Goal: Information Seeking & Learning: Learn about a topic

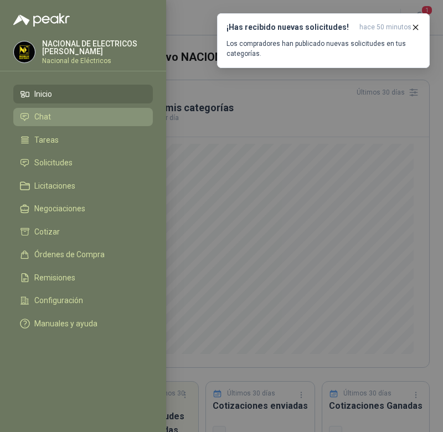
click at [79, 116] on li "Chat" at bounding box center [83, 117] width 126 height 10
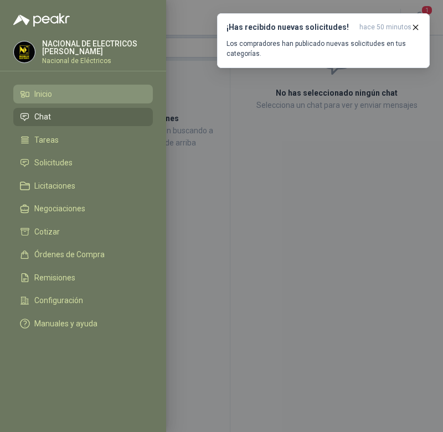
click at [45, 97] on span "Inicio" at bounding box center [43, 94] width 18 height 9
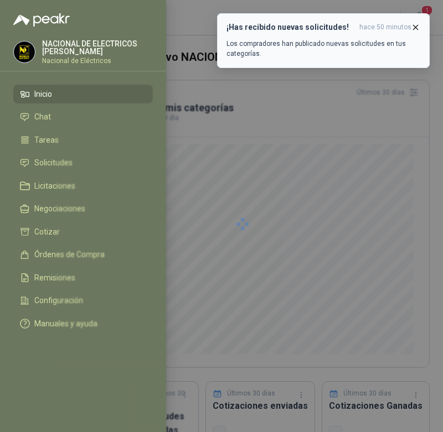
click at [318, 40] on p "Los compradores han publicado nuevas solicitudes en tus categorías." at bounding box center [323, 49] width 194 height 20
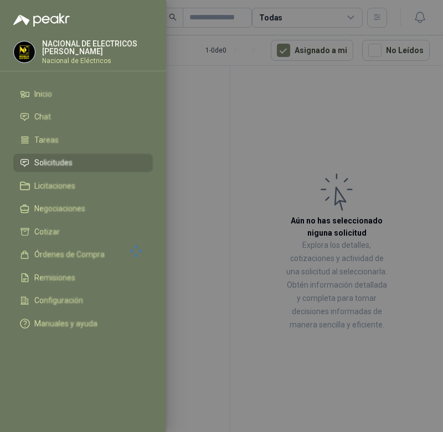
click at [77, 27] on menu "NACIONAL DE ELECTRICOS [PERSON_NAME] Nacional de Eléctricos Inicio Chat Tareas …" at bounding box center [83, 216] width 166 height 432
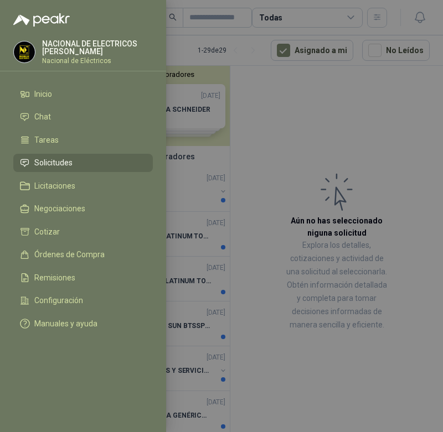
click at [233, 70] on div at bounding box center [221, 216] width 443 height 432
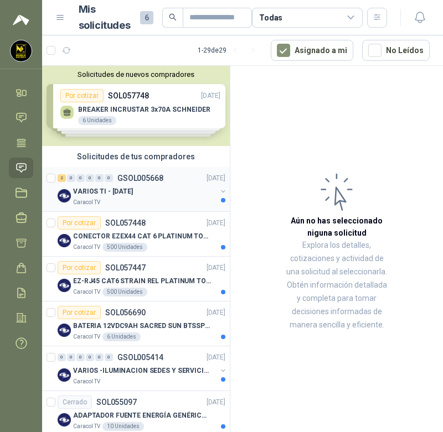
click at [133, 204] on div "Caracol TV" at bounding box center [144, 202] width 143 height 9
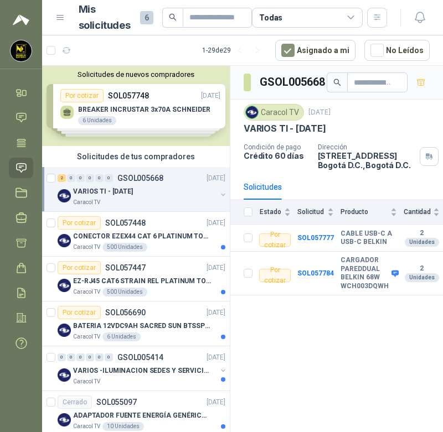
click at [129, 211] on div "2 0 0 0 0 0 GSOL005668 [DATE] VARIOS TI - [DATE] Caracol TV" at bounding box center [136, 189] width 188 height 45
click at [139, 234] on p "CONECTOR EZEX44 CAT 6 PLATINUM TOOLS" at bounding box center [142, 236] width 138 height 11
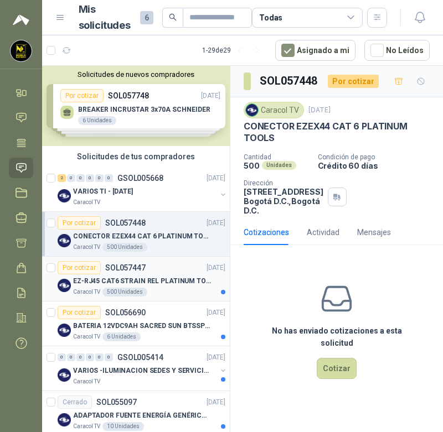
click at [137, 269] on p "SOL057447" at bounding box center [125, 268] width 40 height 8
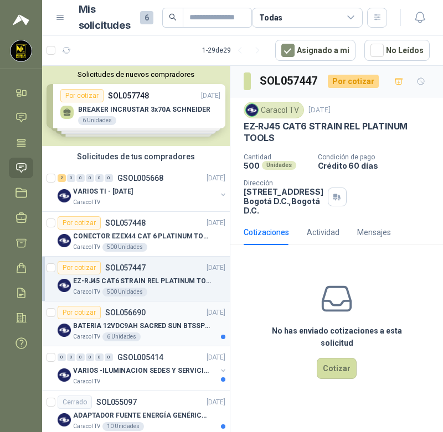
click at [145, 323] on p "BATERIA 12VDC9AH SACRED SUN BTSSP12-9HR" at bounding box center [142, 326] width 138 height 11
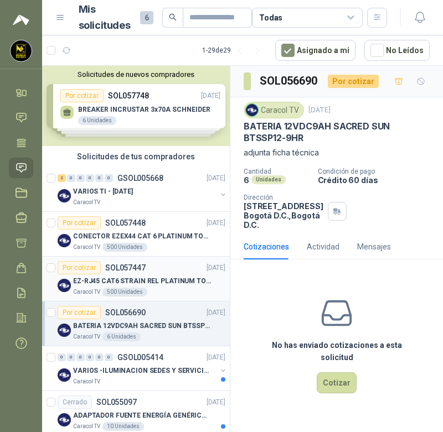
scroll to position [55, 0]
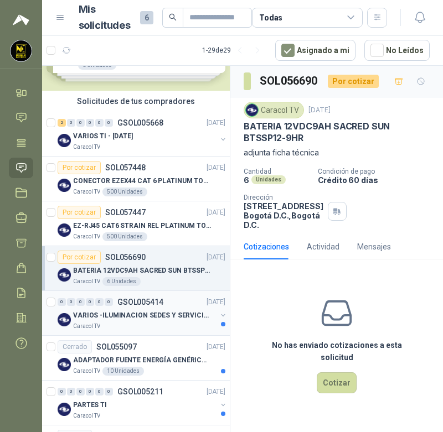
click at [148, 315] on p "VARIOS -ILUMINACION SEDES Y SERVICIOS" at bounding box center [142, 315] width 138 height 11
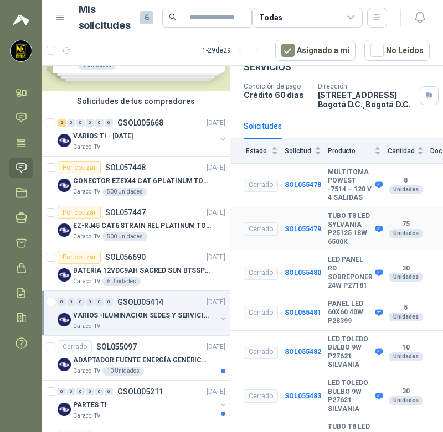
scroll to position [111, 0]
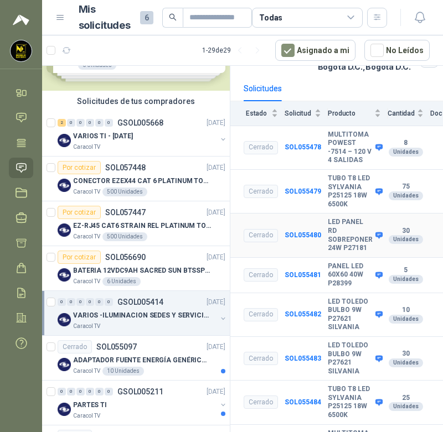
click at [263, 233] on div "Cerrado" at bounding box center [260, 235] width 34 height 13
click at [296, 234] on b "SOL055480" at bounding box center [302, 235] width 37 height 8
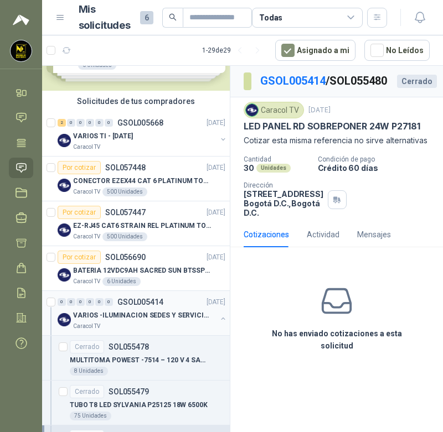
click at [123, 308] on div "0 0 0 0 0 0 GSOL005414 [DATE]" at bounding box center [143, 301] width 170 height 13
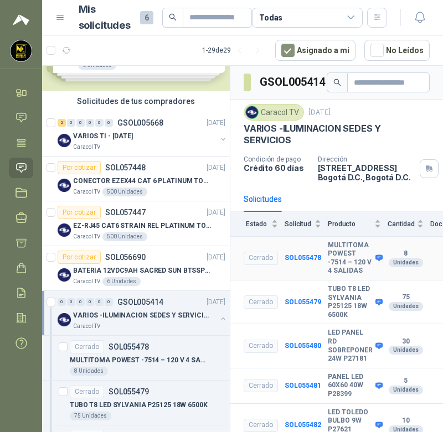
click at [375, 258] on icon at bounding box center [378, 258] width 7 height 7
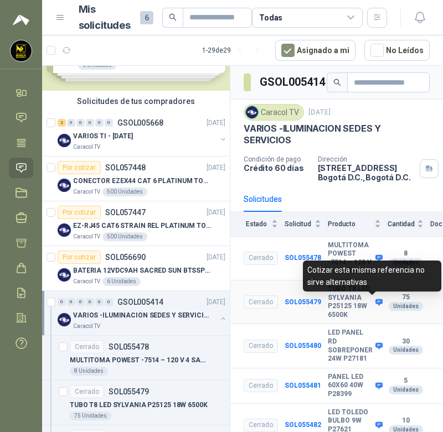
click at [375, 302] on icon at bounding box center [378, 302] width 7 height 7
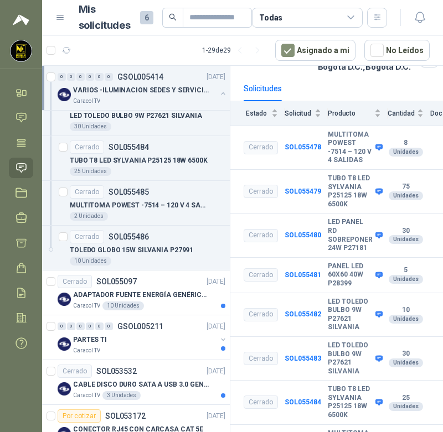
scroll to position [664, 0]
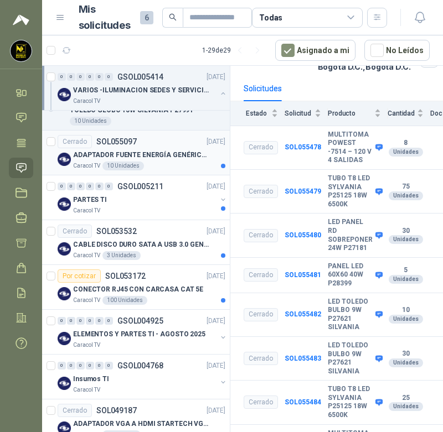
click at [126, 153] on p "ADAPTADOR FUENTE ENERGÍA GENÉRICO 24V 1A" at bounding box center [142, 155] width 138 height 11
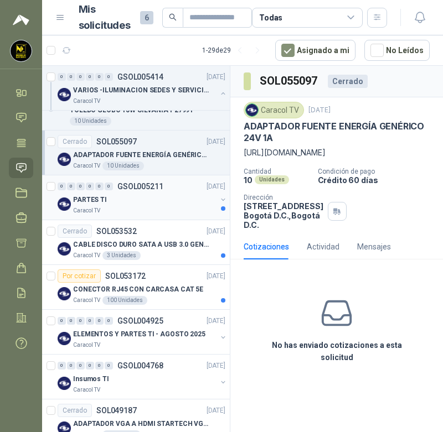
click at [125, 199] on div "PARTES TI" at bounding box center [144, 199] width 143 height 13
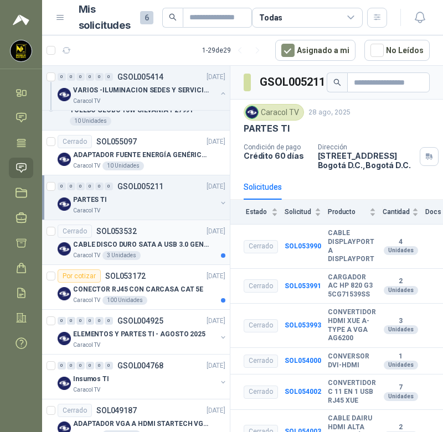
click at [136, 240] on p "CABLE DISCO DURO SATA A USB 3.0 GENERICO" at bounding box center [142, 245] width 138 height 11
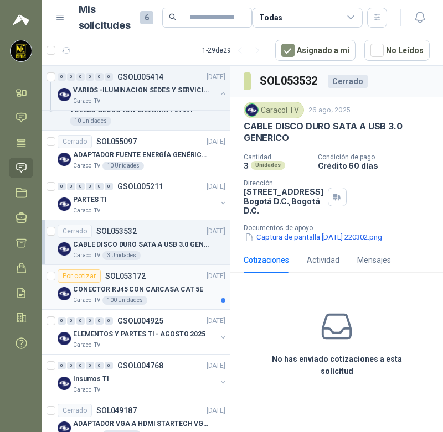
click at [143, 283] on div "CONECTOR RJ45 CON CARCASA CAT 5E" at bounding box center [149, 289] width 152 height 13
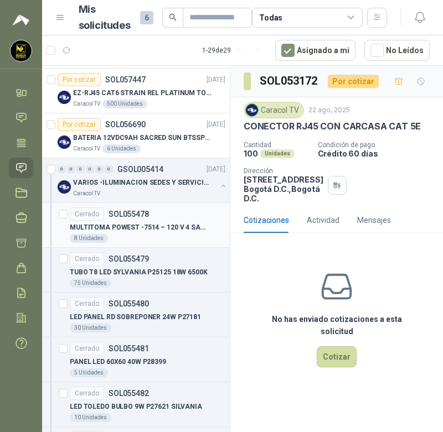
scroll to position [166, 0]
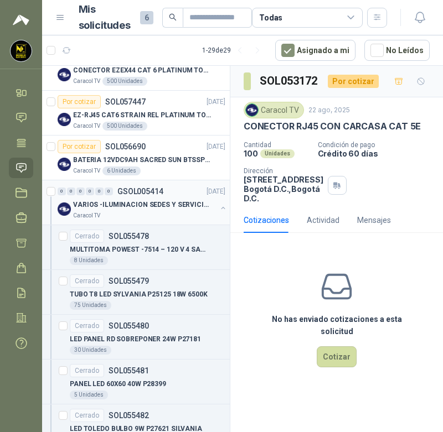
click at [128, 209] on p "VARIOS -ILUMINACION SEDES Y SERVICIOS" at bounding box center [142, 205] width 138 height 11
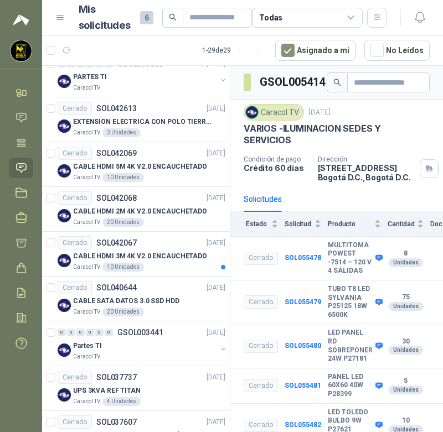
scroll to position [1450, 0]
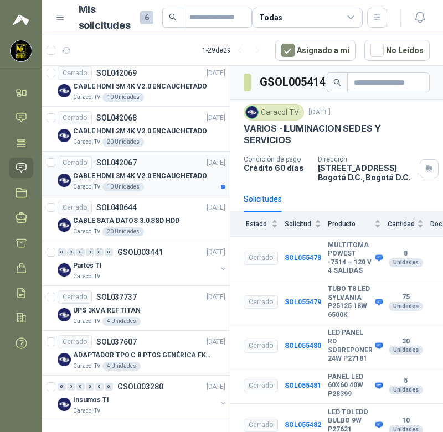
click at [134, 181] on p "CABLE HDMI 3M 4K V2.0 ENCAUCHETADO" at bounding box center [140, 176] width 134 height 11
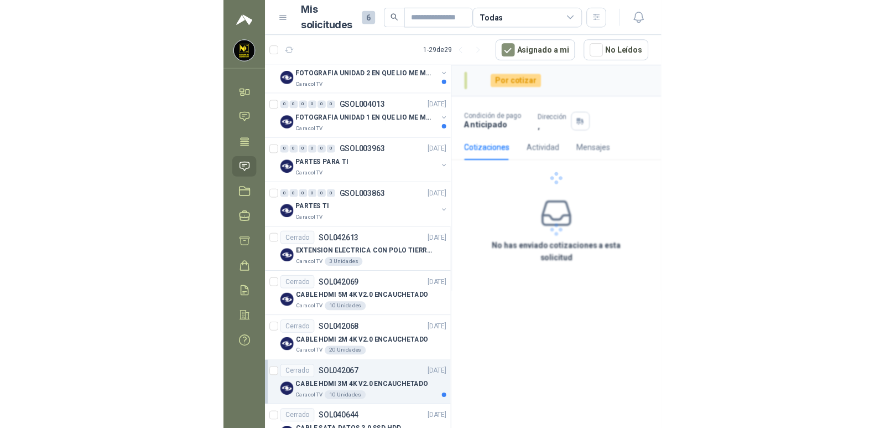
scroll to position [1173, 0]
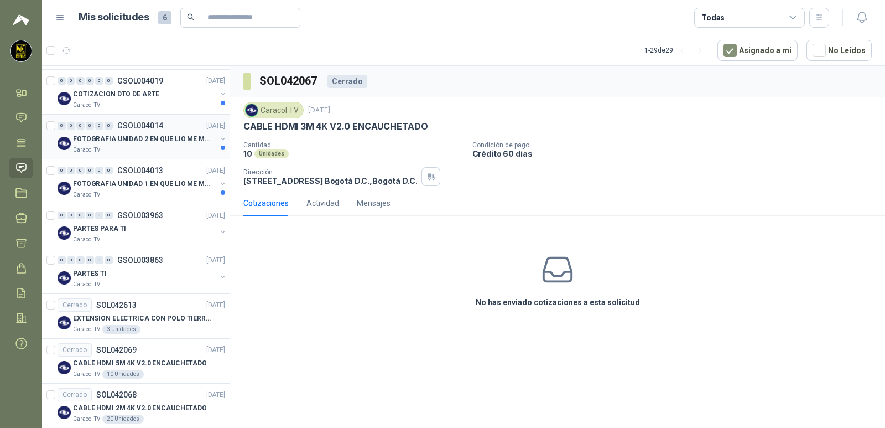
click at [139, 141] on p "FOTOGRAFIA UNIDAD 2 EN QUE LIO ME METI" at bounding box center [142, 139] width 138 height 11
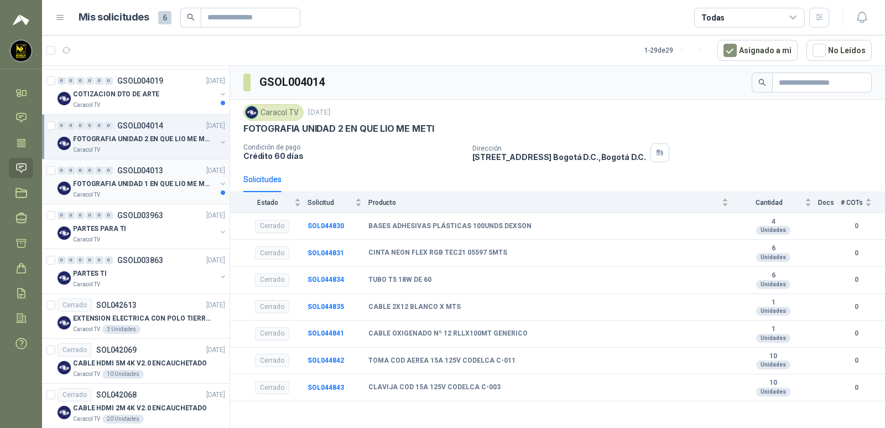
click at [133, 181] on p "FOTOGRAFIA UNIDAD 1 EN QUE LIO ME METI" at bounding box center [142, 184] width 138 height 11
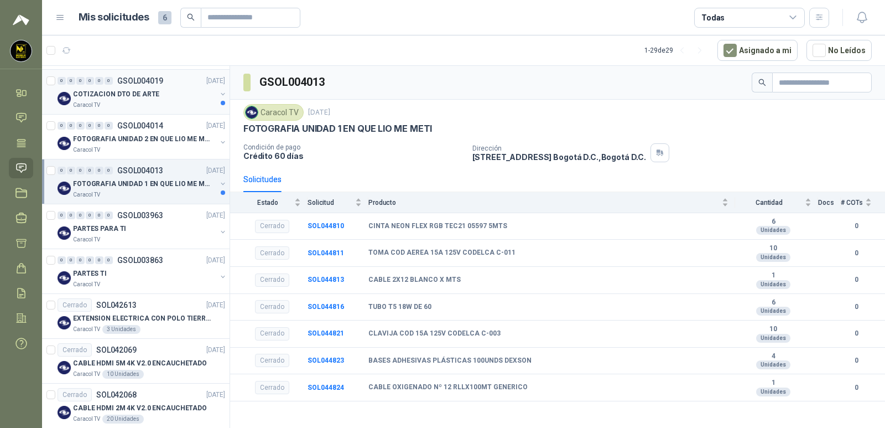
click at [136, 104] on div "Caracol TV" at bounding box center [144, 105] width 143 height 9
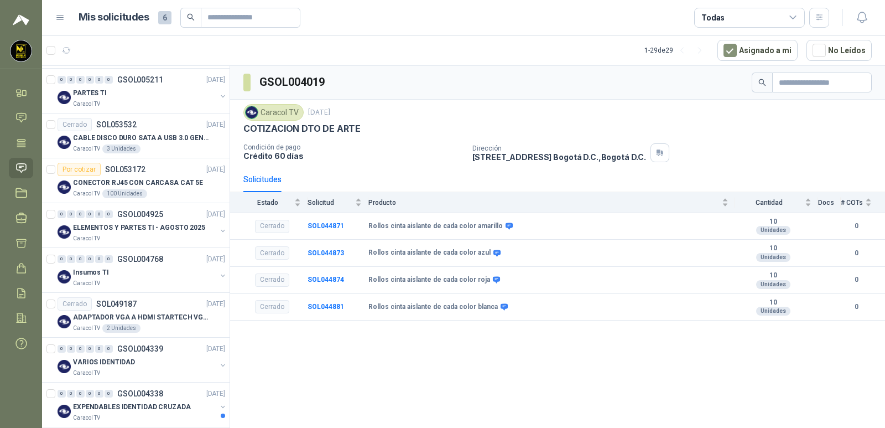
scroll to position [901, 0]
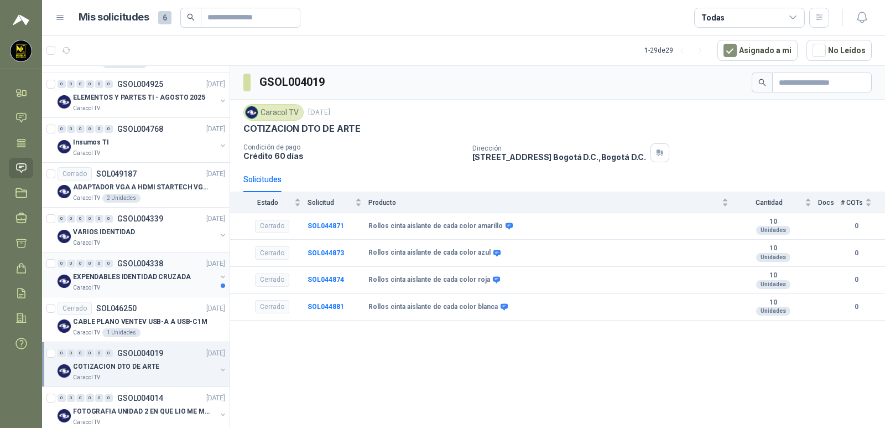
click at [136, 274] on p "EXPENDABLES IDENTIDAD CRUZADA" at bounding box center [132, 277] width 118 height 11
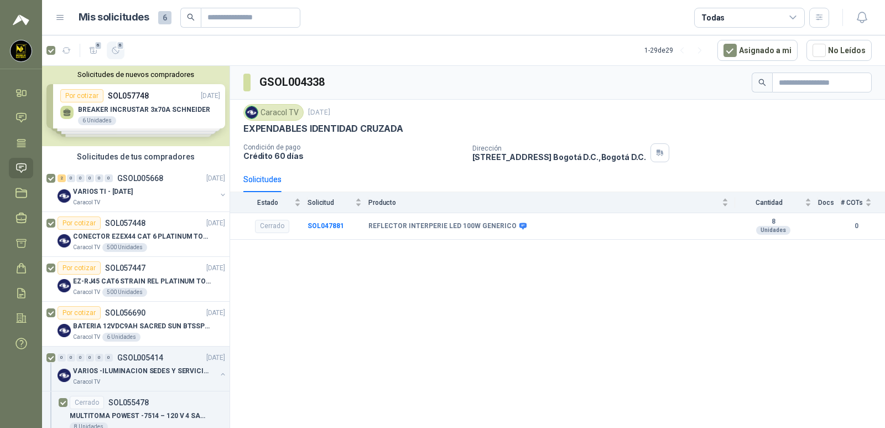
click at [116, 55] on button "6" at bounding box center [116, 50] width 18 height 18
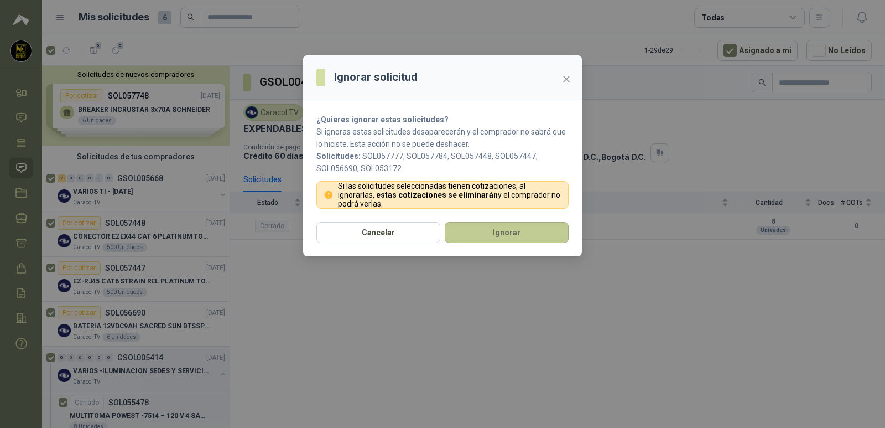
click at [442, 243] on div "Cancelar Ignorar" at bounding box center [442, 239] width 279 height 34
click at [442, 239] on button "Ignorar" at bounding box center [507, 232] width 124 height 21
